Goal: Task Accomplishment & Management: Use online tool/utility

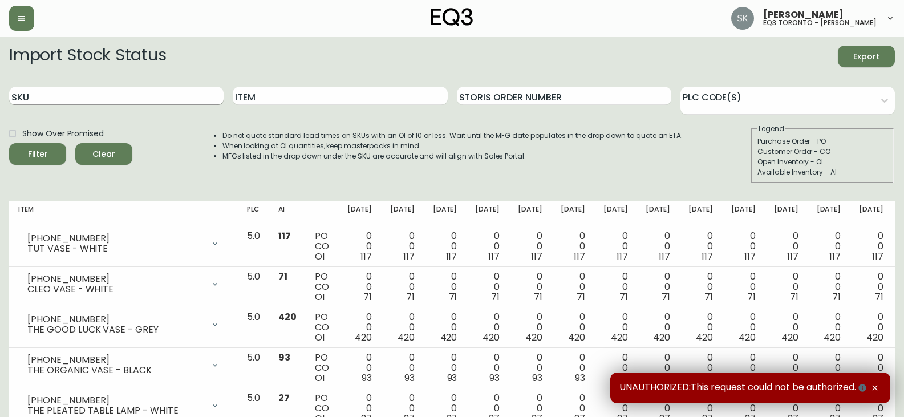
click at [88, 102] on input "SKU" at bounding box center [116, 96] width 215 height 18
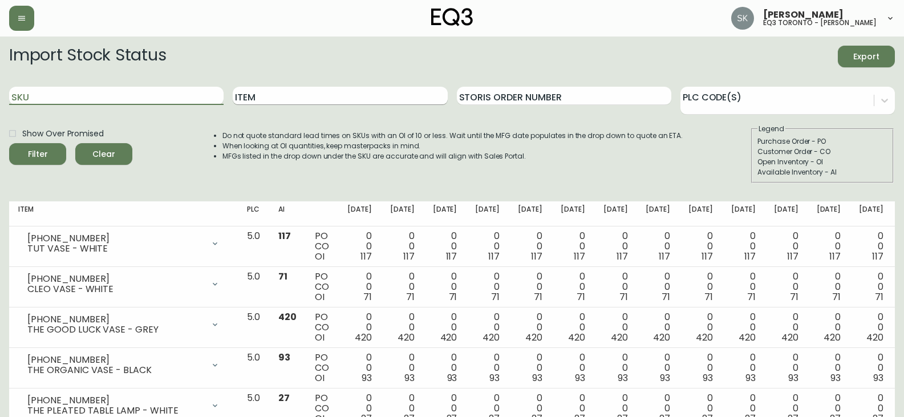
click at [264, 102] on input "Item" at bounding box center [340, 96] width 215 height 18
type input "alfi"
click at [9, 143] on button "Filter" at bounding box center [37, 154] width 57 height 22
